Goal: Task Accomplishment & Management: Use online tool/utility

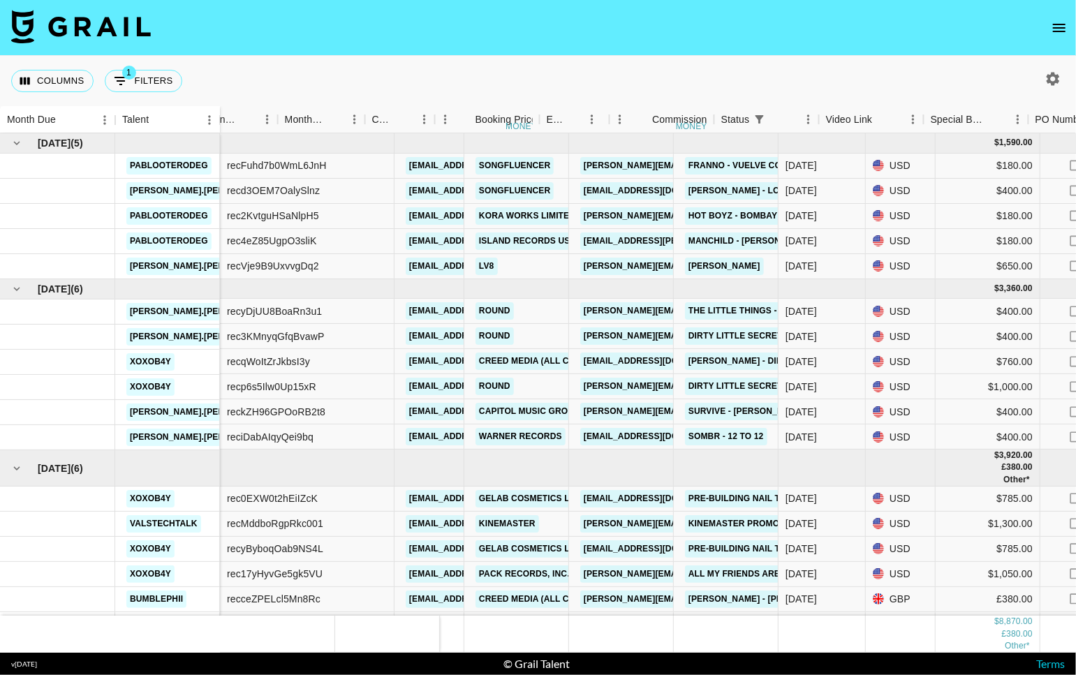
scroll to position [34, 501]
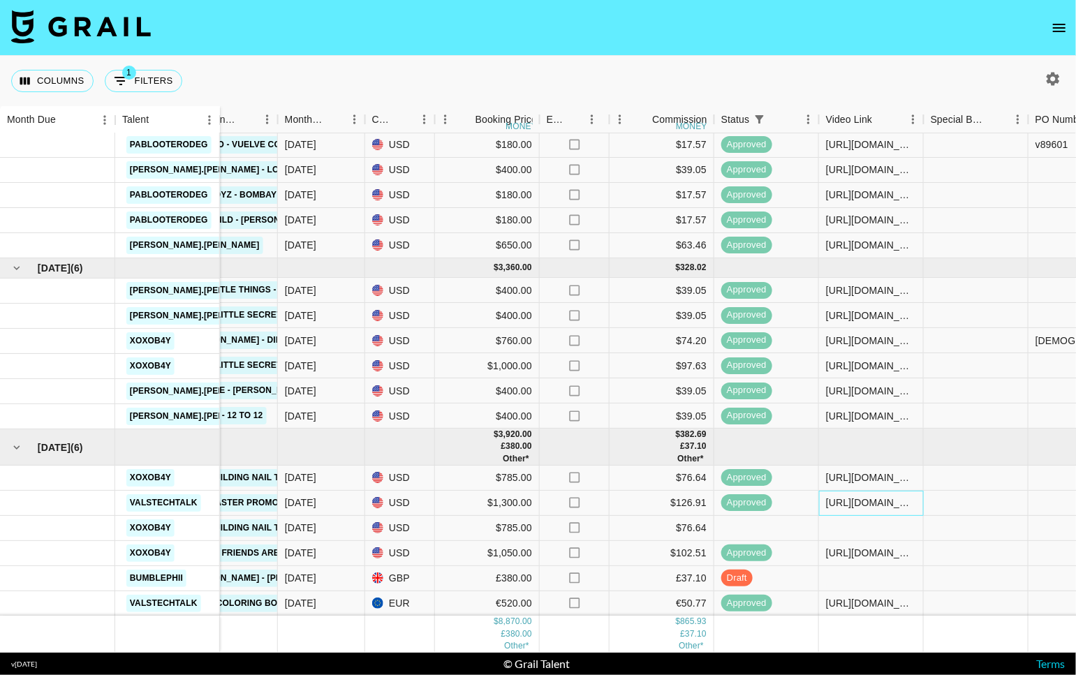
click at [888, 499] on div "[URL][DOMAIN_NAME]" at bounding box center [871, 503] width 105 height 25
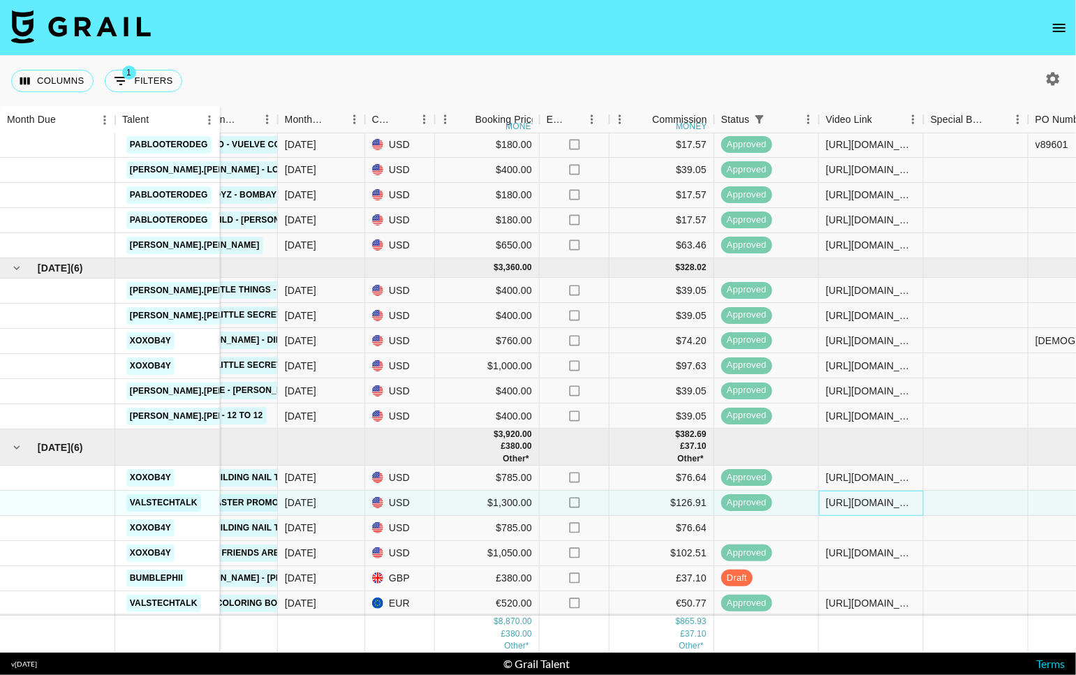
click at [888, 499] on div "[URL][DOMAIN_NAME]" at bounding box center [871, 503] width 105 height 25
click at [888, 497] on div "[URL][DOMAIN_NAME]" at bounding box center [871, 503] width 103 height 13
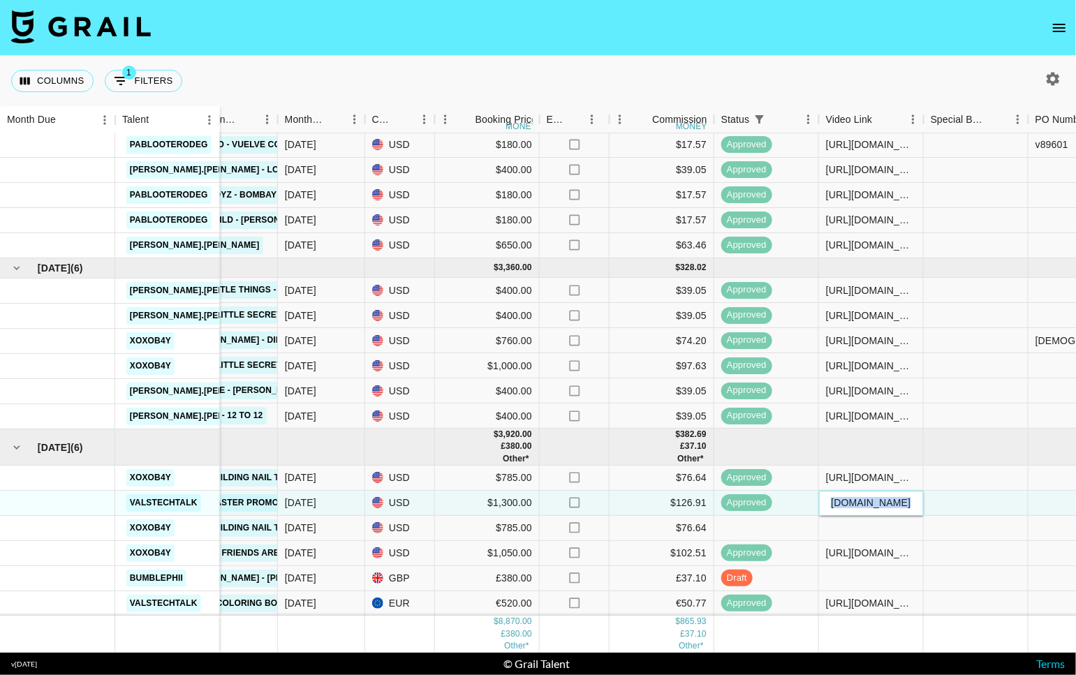
click at [888, 497] on div "[URL][DOMAIN_NAME]" at bounding box center [871, 503] width 103 height 13
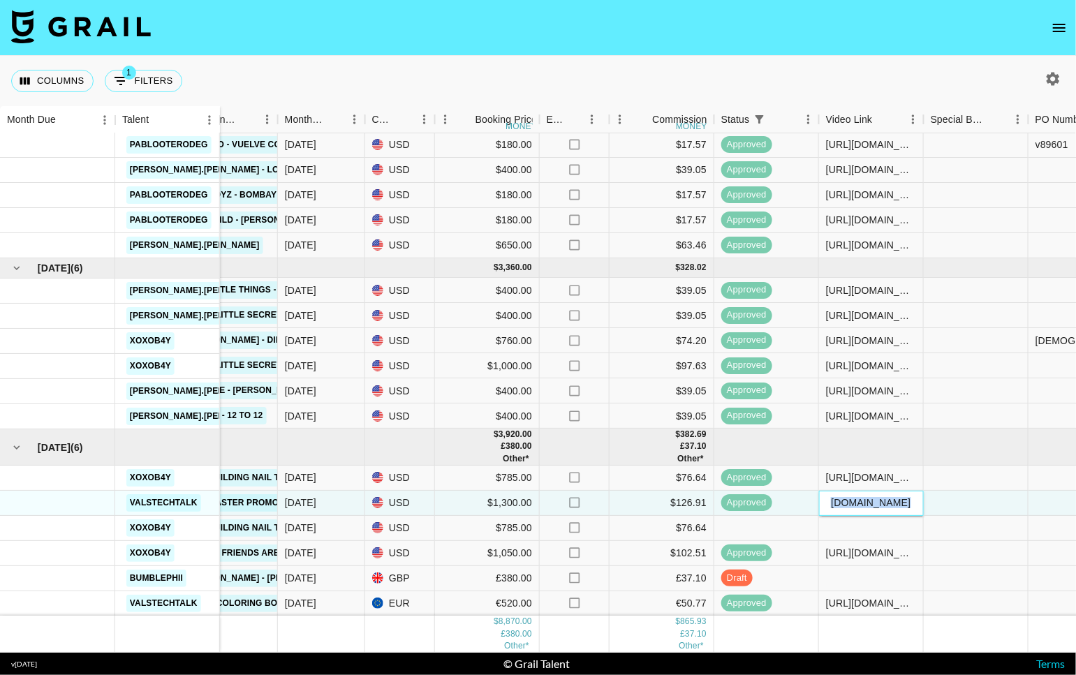
click at [888, 497] on div "[URL][DOMAIN_NAME]" at bounding box center [871, 503] width 103 height 13
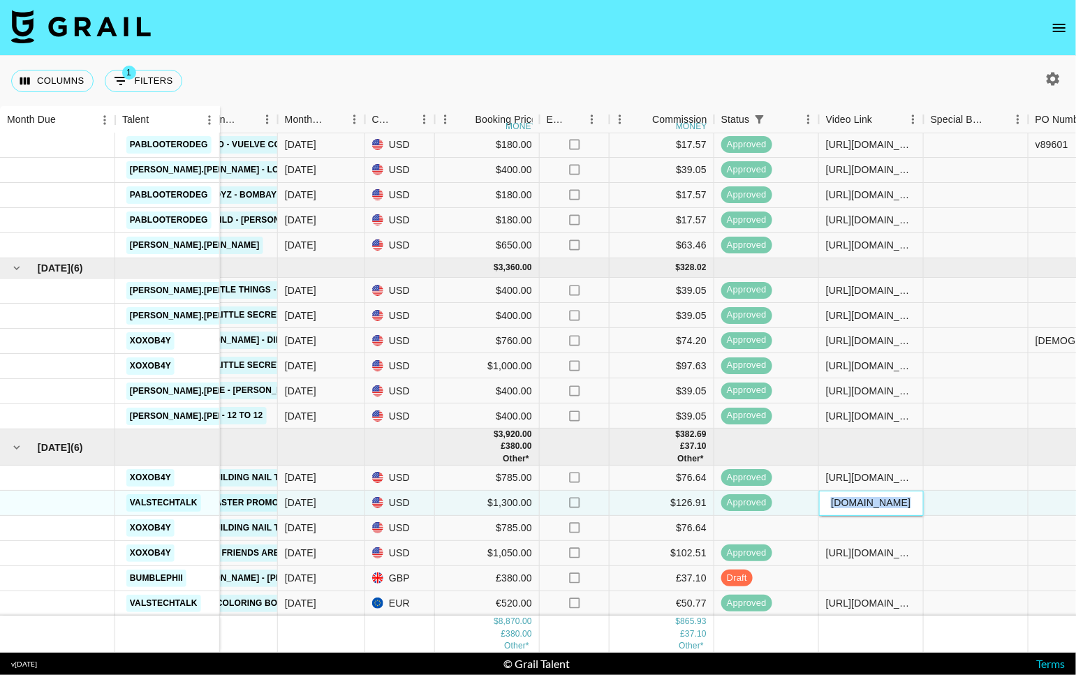
click at [888, 497] on div "[URL][DOMAIN_NAME]" at bounding box center [871, 503] width 103 height 13
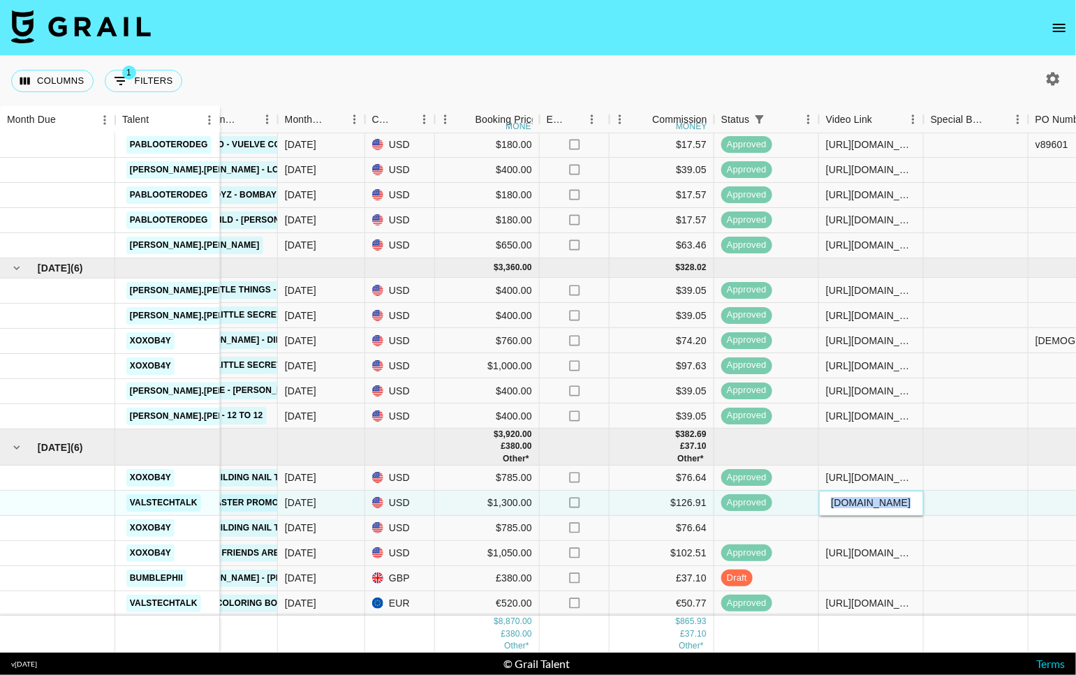
click at [888, 497] on div "[URL][DOMAIN_NAME]" at bounding box center [871, 503] width 103 height 13
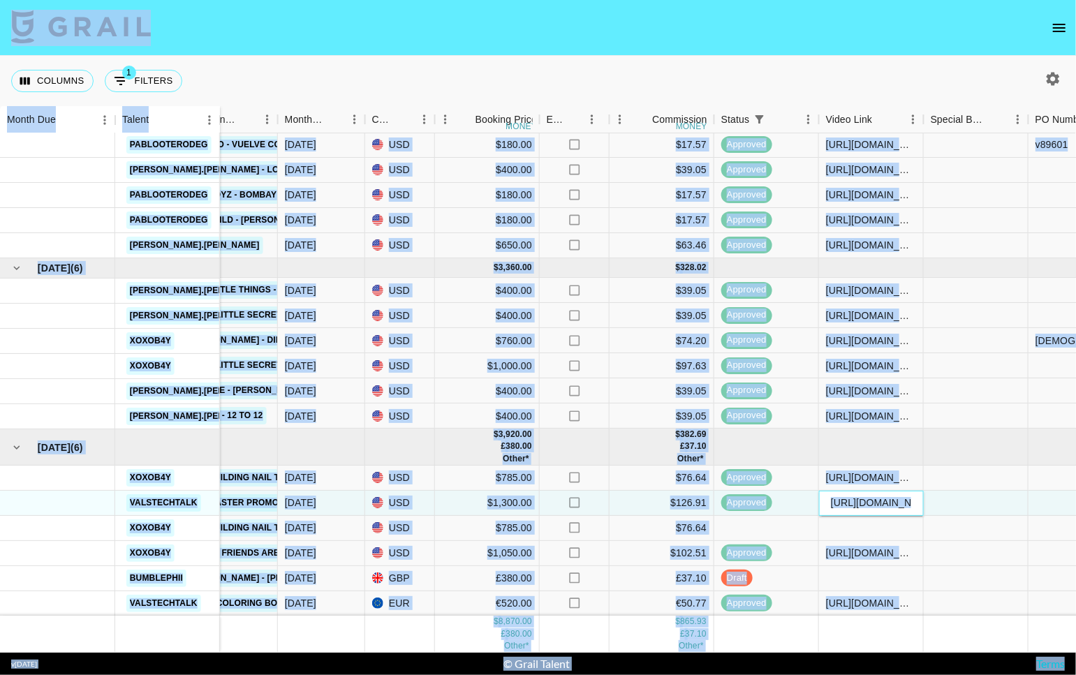
click at [861, 497] on input "[URL][DOMAIN_NAME]" at bounding box center [871, 502] width 103 height 11
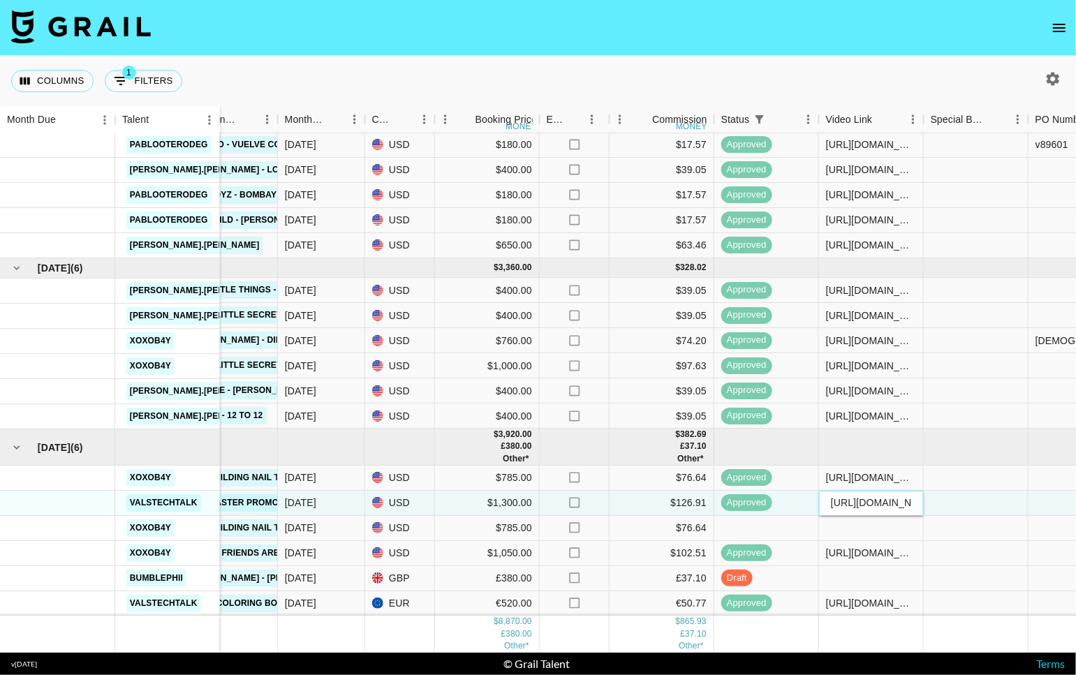
click at [907, 497] on input "[URL][DOMAIN_NAME]" at bounding box center [871, 502] width 103 height 11
